Goal: Information Seeking & Learning: Understand process/instructions

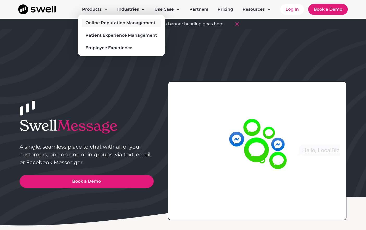
click at [100, 23] on div "Online Reputation Management" at bounding box center [120, 23] width 70 height 6
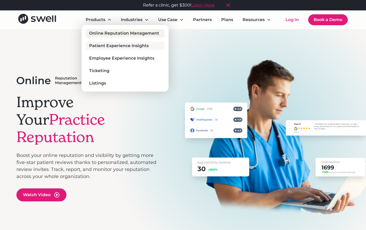
click at [106, 47] on div "Patient Experience Insights" at bounding box center [119, 46] width 60 height 6
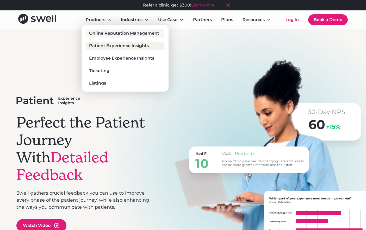
click at [117, 35] on div "Online Reputation Management" at bounding box center [124, 33] width 70 height 6
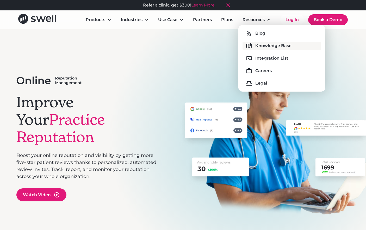
click at [262, 44] on div "Knowledge Base" at bounding box center [273, 46] width 36 height 6
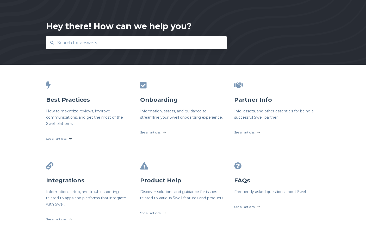
scroll to position [26, 0]
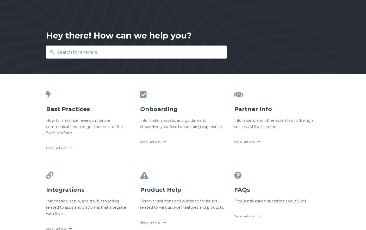
click at [111, 53] on input "text" at bounding box center [136, 52] width 165 height 11
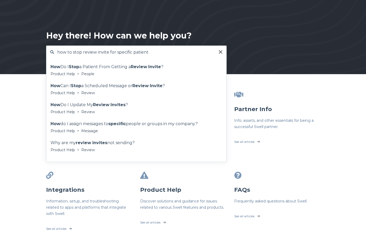
type input "how to stop review invite for specific patient"
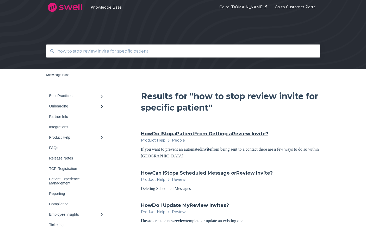
drag, startPoint x: 181, startPoint y: 133, endPoint x: 193, endPoint y: 133, distance: 12.8
click at [181, 133] on link "How Do I Stop a Patient From Getting a Review Invite ?" at bounding box center [204, 134] width 127 height 7
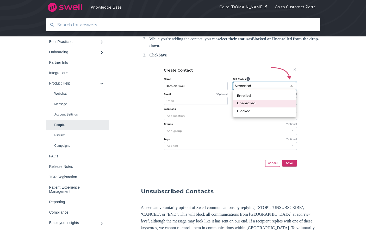
scroll to position [287, 0]
